Goal: Information Seeking & Learning: Find specific fact

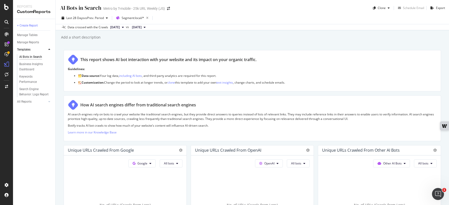
scroll to position [684, 0]
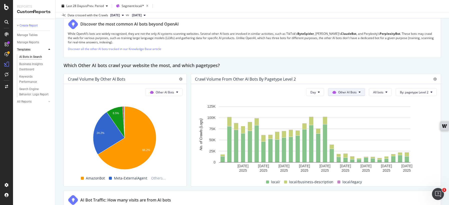
click at [353, 90] on button "Other AI Bots" at bounding box center [346, 92] width 37 height 8
click at [385, 92] on button "All bots" at bounding box center [380, 92] width 23 height 8
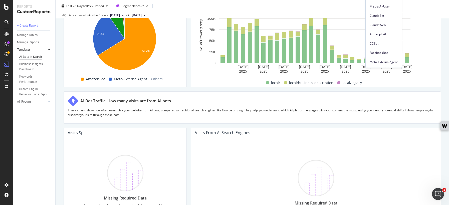
scroll to position [783, 0]
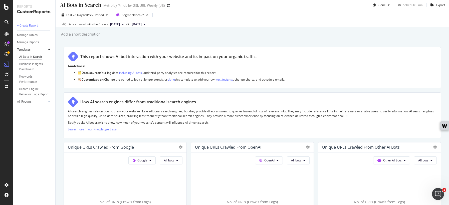
scroll to position [5, 0]
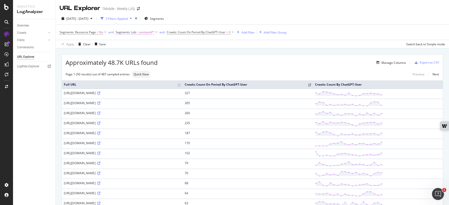
click at [138, 32] on span "=" at bounding box center [138, 32] width 2 height 4
click at [135, 54] on div at bounding box center [147, 53] width 55 height 8
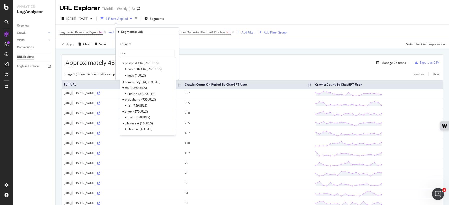
type input "local"
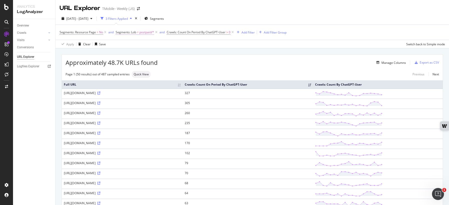
click at [133, 33] on span "Segments: Lob" at bounding box center [126, 32] width 21 height 4
click at [118, 32] on icon at bounding box center [119, 31] width 2 height 3
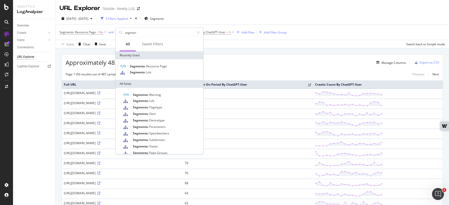
type input "segmen"
click at [163, 106] on div "Segments: Pagetype" at bounding box center [163, 107] width 80 height 7
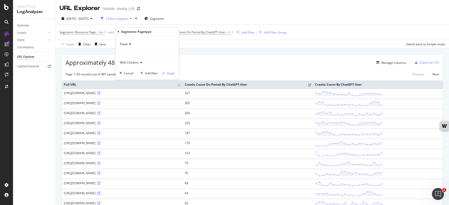
click at [155, 55] on div at bounding box center [147, 53] width 55 height 8
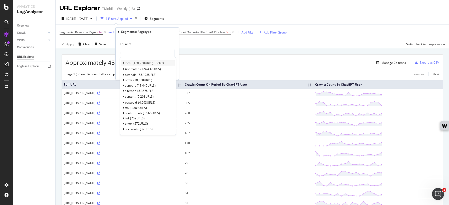
type input "l"
click at [132, 62] on div "local 158,220 URLS" at bounding box center [139, 63] width 28 height 4
click at [159, 62] on span "Select" at bounding box center [160, 63] width 9 height 4
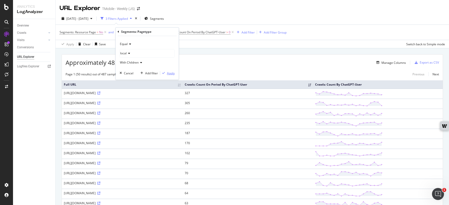
click at [169, 72] on div "Apply" at bounding box center [171, 73] width 8 height 4
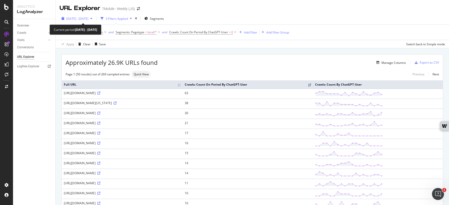
click at [88, 19] on span "2025 Aug. 1st - Aug. 19th" at bounding box center [77, 19] width 22 height 4
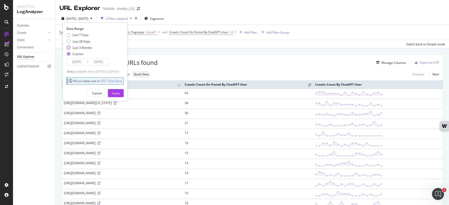
click at [83, 47] on div "Last 3 Months" at bounding box center [83, 48] width 20 height 4
type input "2025/06/04"
type input "2025/09/03"
click at [120, 94] on div "Apply" at bounding box center [116, 93] width 8 height 4
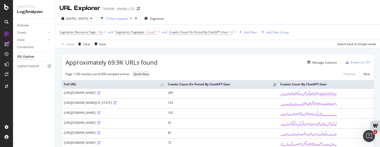
drag, startPoint x: 159, startPoint y: 94, endPoint x: 64, endPoint y: 92, distance: 95.0
click at [64, 92] on div "https://www.t-mobile.com/stores/bd/home-internet-philadelphia-pa" at bounding box center [114, 93] width 100 height 4
copy div "https://www.t-mobile.com/stores/bd/home-internet-philadelphia-pa"
drag, startPoint x: 161, startPoint y: 104, endPoint x: 61, endPoint y: 102, distance: 100.8
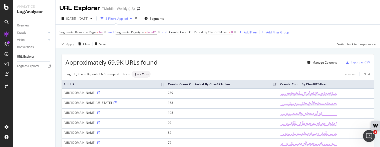
drag, startPoint x: 65, startPoint y: 103, endPoint x: 160, endPoint y: 106, distance: 95.8
click at [160, 106] on td "https://www.t-mobile.com/stores/bd/home-internet-oklahoma-city-ok" at bounding box center [114, 104] width 104 height 10
copy div "https://www.t-mobile.com/stores/bd/home-internet-oklahoma-city-ok"
drag, startPoint x: 153, startPoint y: 133, endPoint x: 64, endPoint y: 132, distance: 89.8
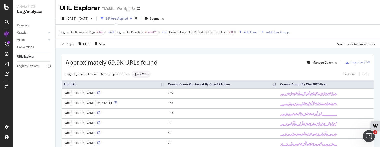
click at [64, 132] on td "https://www.t-mobile.com/stores/bd/home-internet-nashville-tn" at bounding box center [114, 134] width 104 height 10
copy div "https://www.t-mobile.com/stores/bd/home-internet-nashville-tn"
